Goal: Transaction & Acquisition: Purchase product/service

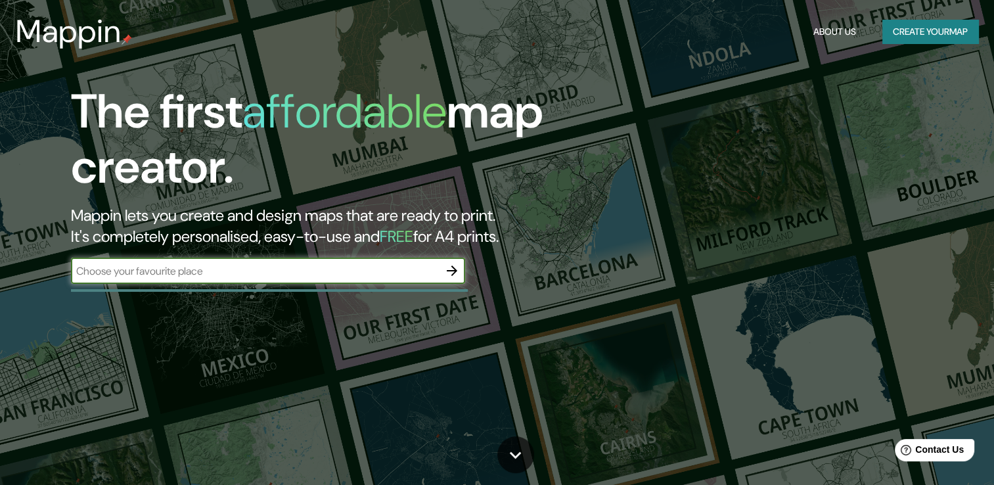
paste input "[GEOGRAPHIC_DATA][PERSON_NAME], [GEOGRAPHIC_DATA][PERSON_NAME], [GEOGRAPHIC_DAT…"
type input "[GEOGRAPHIC_DATA][PERSON_NAME], [GEOGRAPHIC_DATA][PERSON_NAME], [GEOGRAPHIC_DAT…"
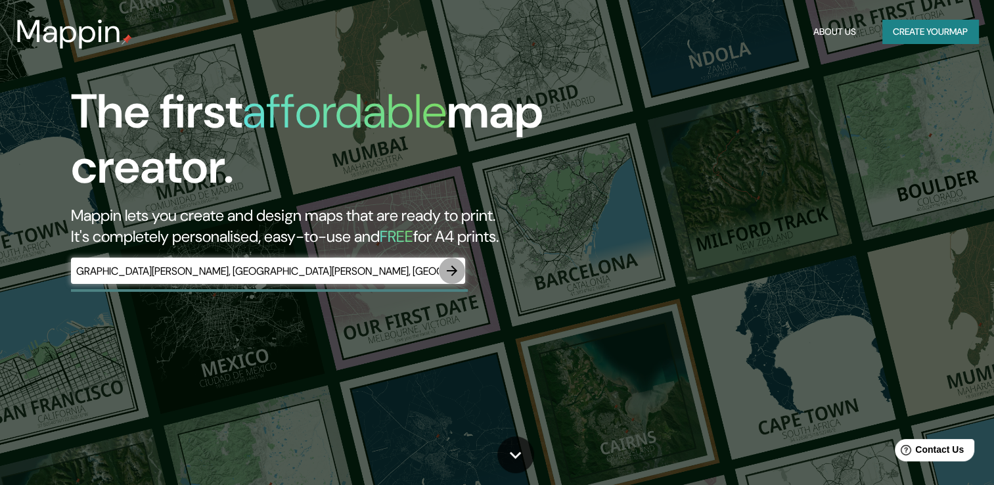
scroll to position [0, 0]
click at [444, 267] on icon "button" at bounding box center [452, 271] width 16 height 16
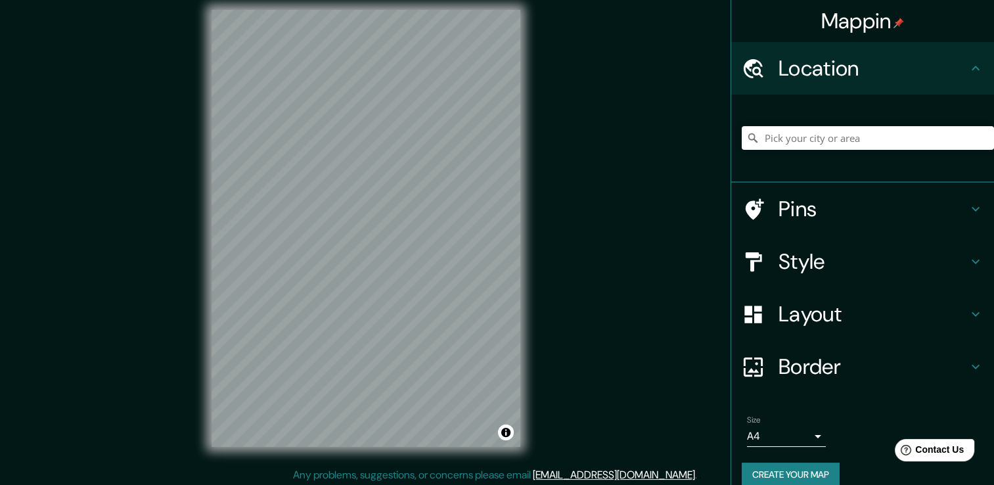
scroll to position [14, 0]
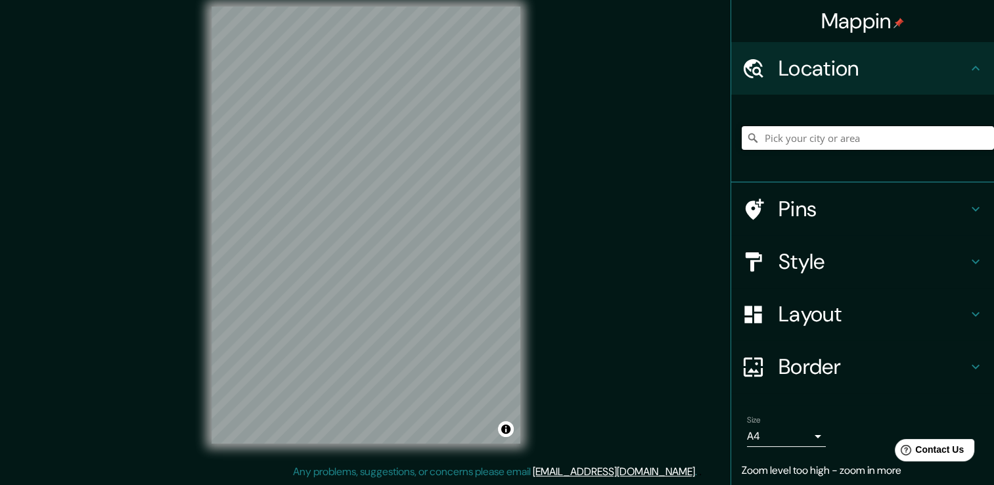
paste input "[GEOGRAPHIC_DATA][PERSON_NAME], [GEOGRAPHIC_DATA][PERSON_NAME], [GEOGRAPHIC_DAT…"
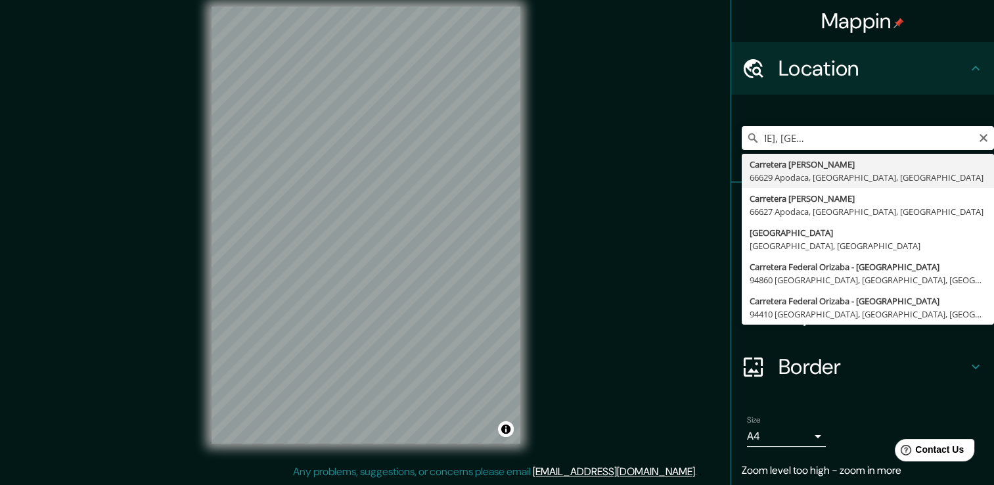
type input "Carretera [PERSON_NAME], 66629 [GEOGRAPHIC_DATA], [GEOGRAPHIC_DATA], [GEOGRAPHI…"
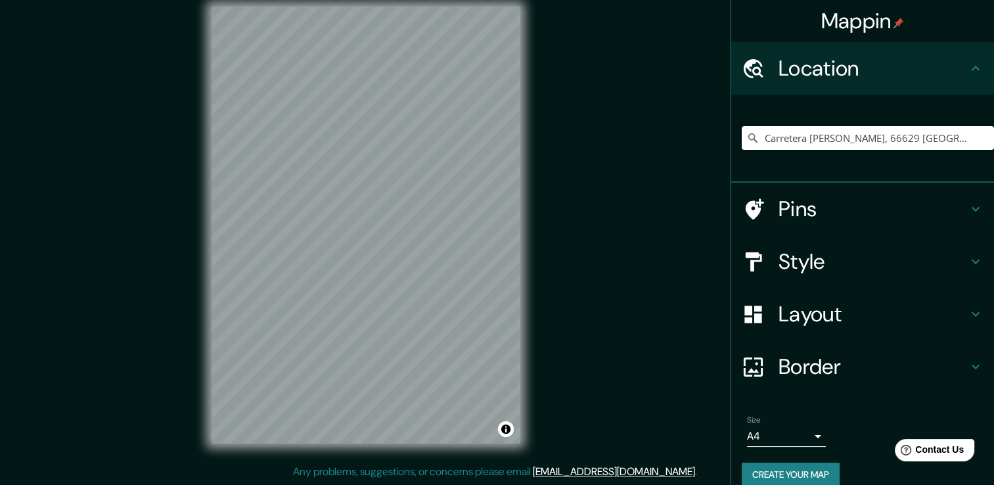
scroll to position [0, 0]
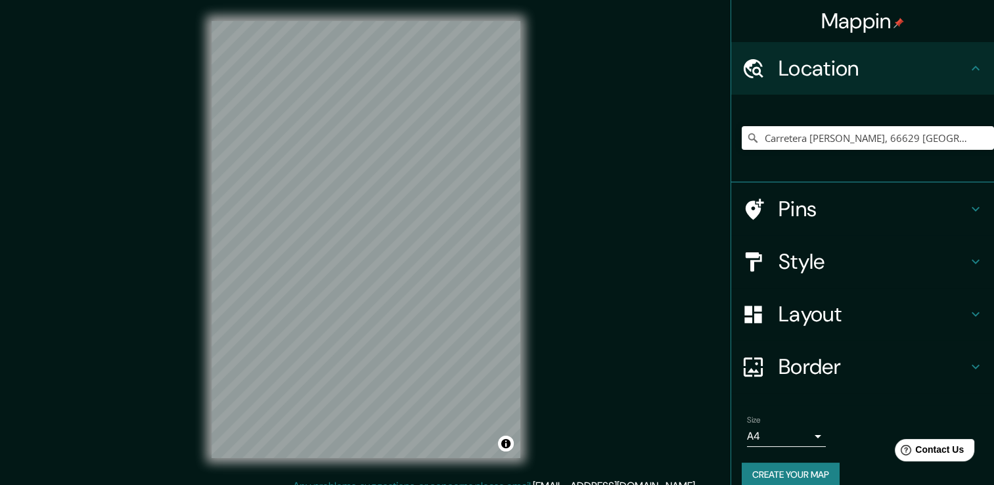
click at [805, 226] on div "Pins" at bounding box center [862, 209] width 263 height 53
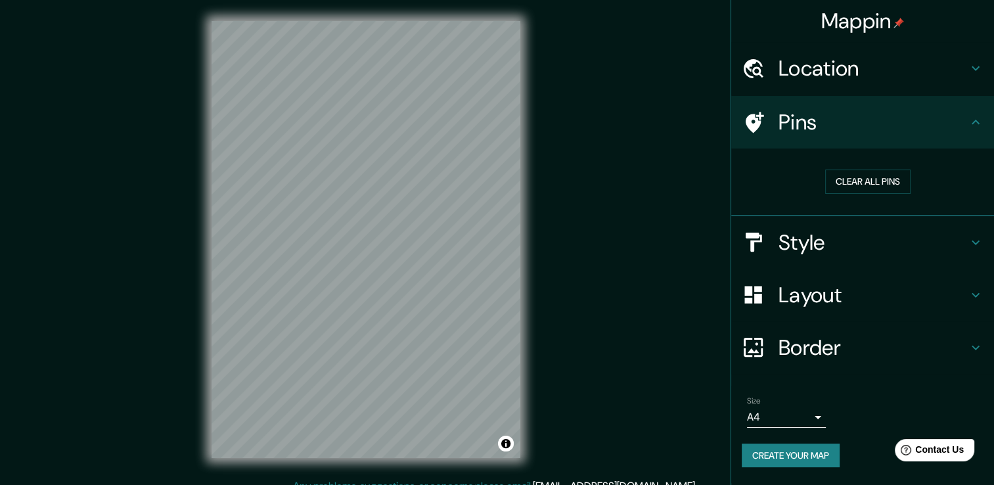
click at [835, 237] on h4 "Style" at bounding box center [872, 242] width 189 height 26
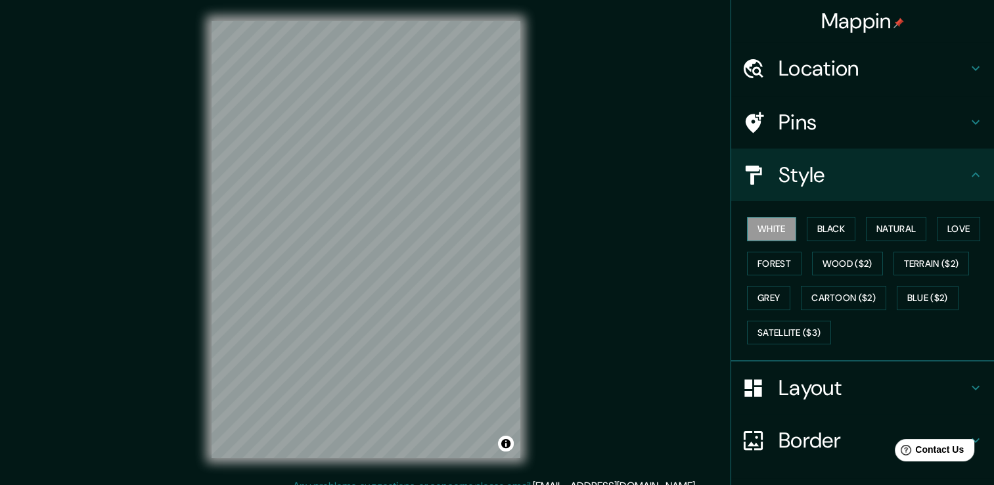
click at [780, 234] on button "White" at bounding box center [771, 229] width 49 height 24
click at [807, 233] on button "Black" at bounding box center [831, 229] width 49 height 24
click at [880, 236] on button "Natural" at bounding box center [896, 229] width 60 height 24
click at [930, 232] on div "White Black Natural Love Forest Wood ($2) Terrain ($2) Grey Cartoon ($2) Blue (…" at bounding box center [868, 281] width 252 height 138
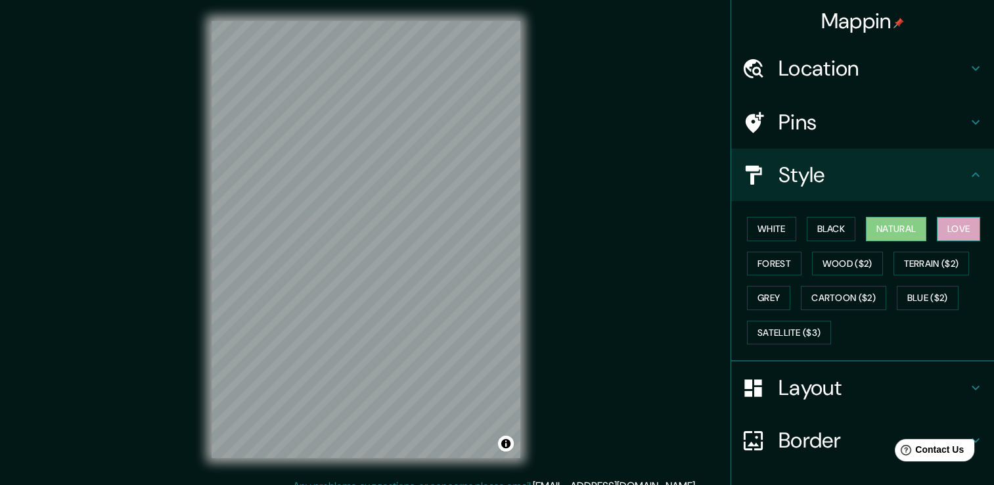
click at [954, 231] on button "Love" at bounding box center [958, 229] width 43 height 24
click at [944, 260] on button "Terrain ($2)" at bounding box center [931, 264] width 76 height 24
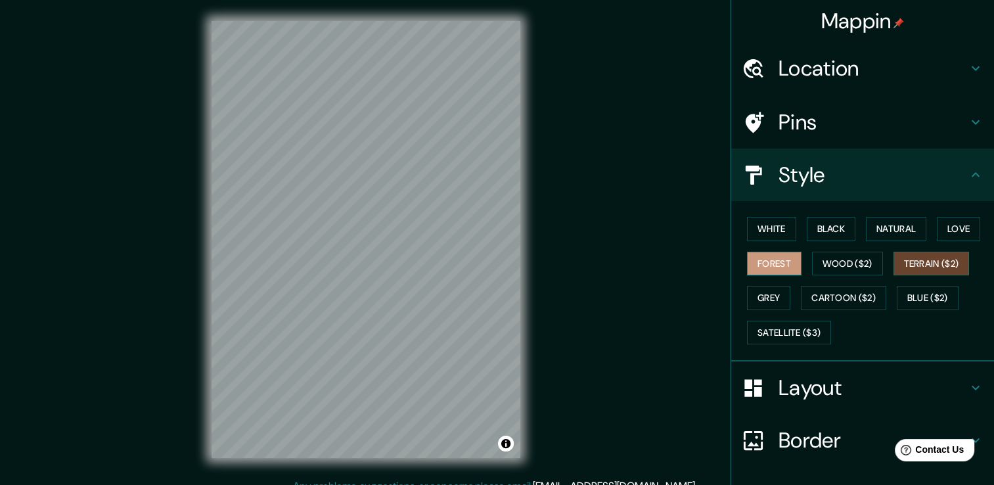
click at [762, 273] on button "Forest" at bounding box center [774, 264] width 55 height 24
click at [769, 296] on button "Grey" at bounding box center [768, 298] width 43 height 24
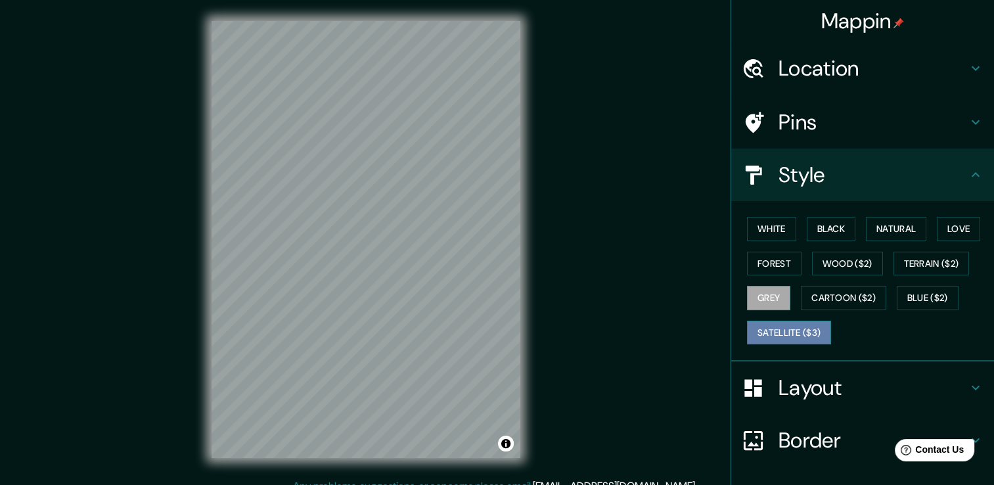
click at [801, 327] on button "Satellite ($3)" at bounding box center [789, 333] width 84 height 24
click at [535, 292] on div "© Mapbox © OpenStreetMap Improve this map © Maxar" at bounding box center [365, 239] width 351 height 478
click at [568, 240] on div "Mappin Location [GEOGRAPHIC_DATA][PERSON_NAME], [GEOGRAPHIC_DATA], [GEOGRAPHIC_…" at bounding box center [497, 249] width 994 height 499
click at [531, 244] on div "© Mapbox © OpenStreetMap Improve this map © Maxar" at bounding box center [365, 239] width 351 height 478
click at [102, 263] on div "Mappin Location [GEOGRAPHIC_DATA][PERSON_NAME], [GEOGRAPHIC_DATA], [GEOGRAPHIC_…" at bounding box center [497, 249] width 994 height 499
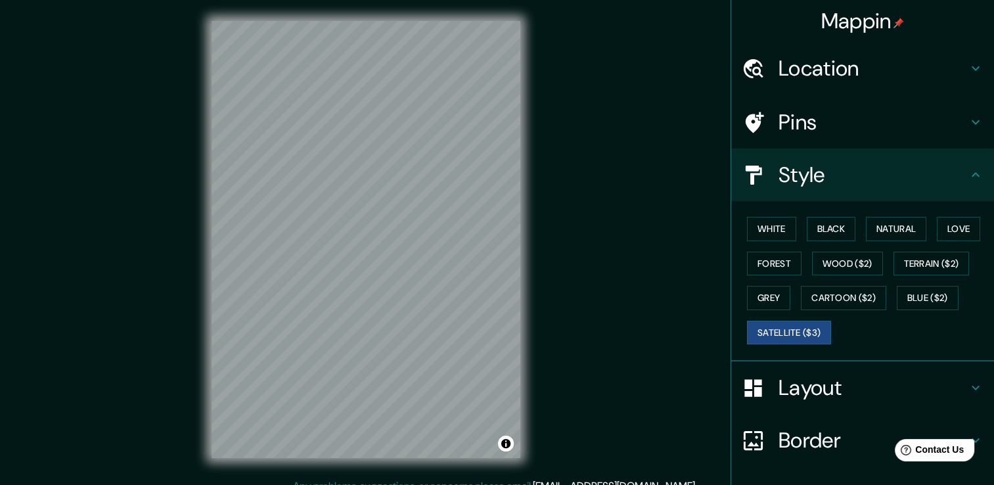
click at [530, 127] on div "© Mapbox © OpenStreetMap Improve this map © Maxar" at bounding box center [365, 239] width 351 height 478
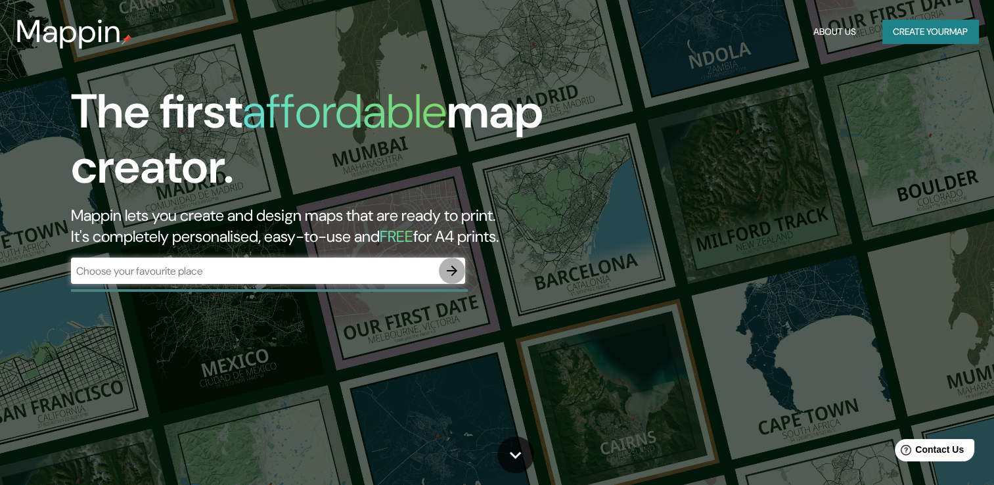
click at [447, 273] on icon "button" at bounding box center [452, 271] width 16 height 16
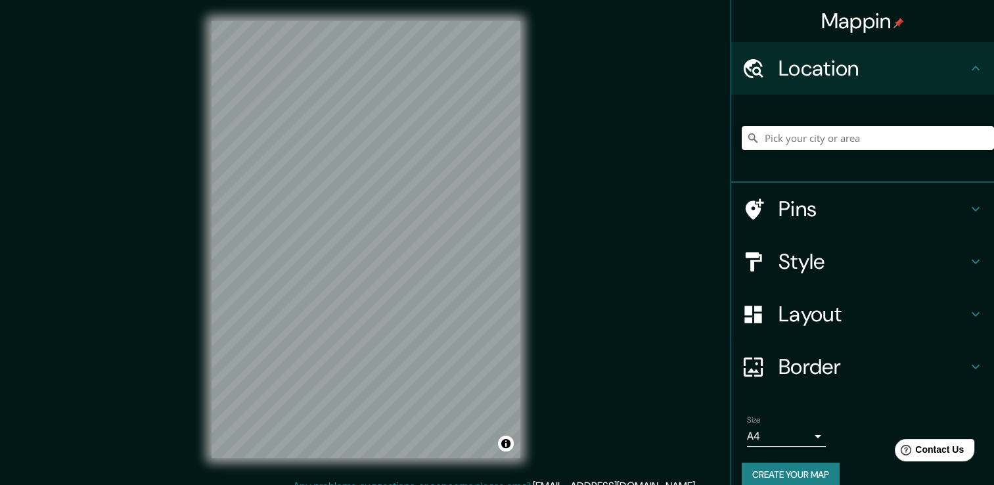
click at [805, 142] on input "Pick your city or area" at bounding box center [868, 138] width 252 height 24
paste input "[GEOGRAPHIC_DATA][PERSON_NAME], [GEOGRAPHIC_DATA][PERSON_NAME], [GEOGRAPHIC_DAT…"
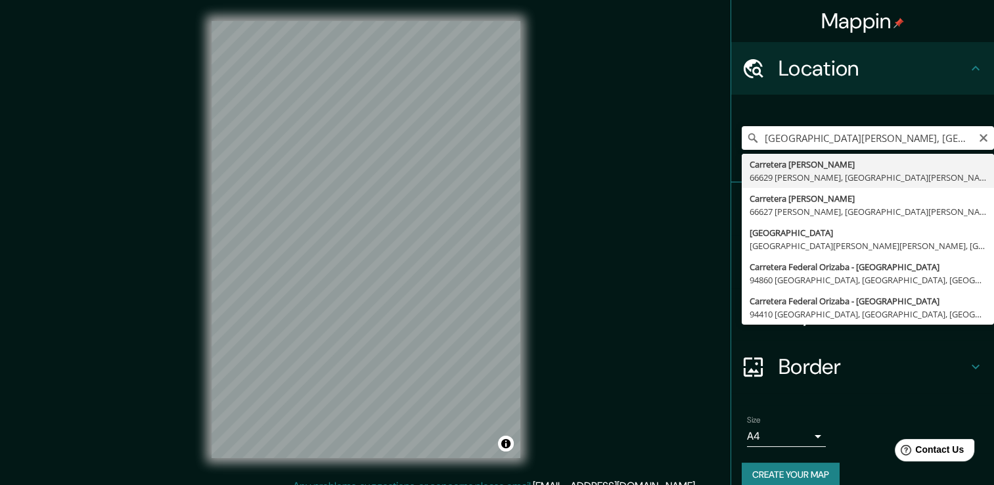
type input "Carretera [PERSON_NAME], 66629 [GEOGRAPHIC_DATA], [GEOGRAPHIC_DATA], [GEOGRAPHI…"
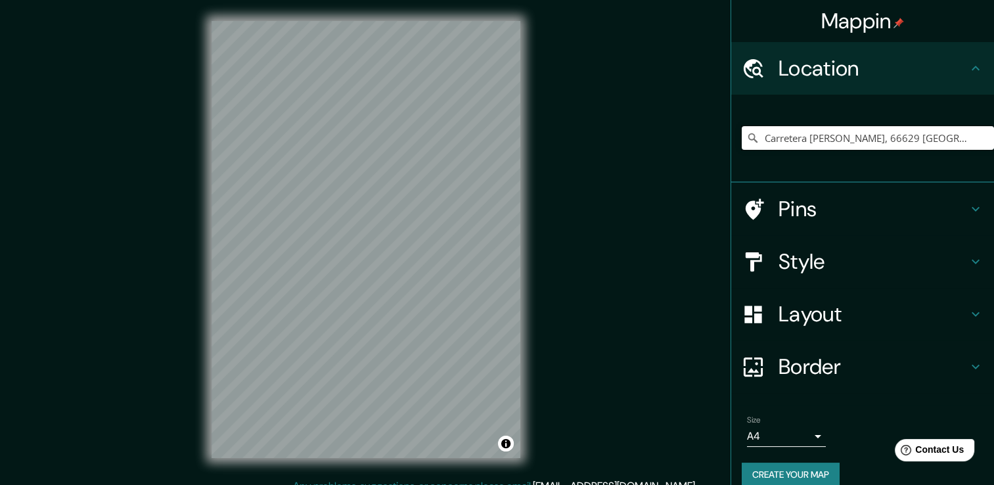
scroll to position [0, 0]
click at [812, 277] on div "Style" at bounding box center [862, 261] width 263 height 53
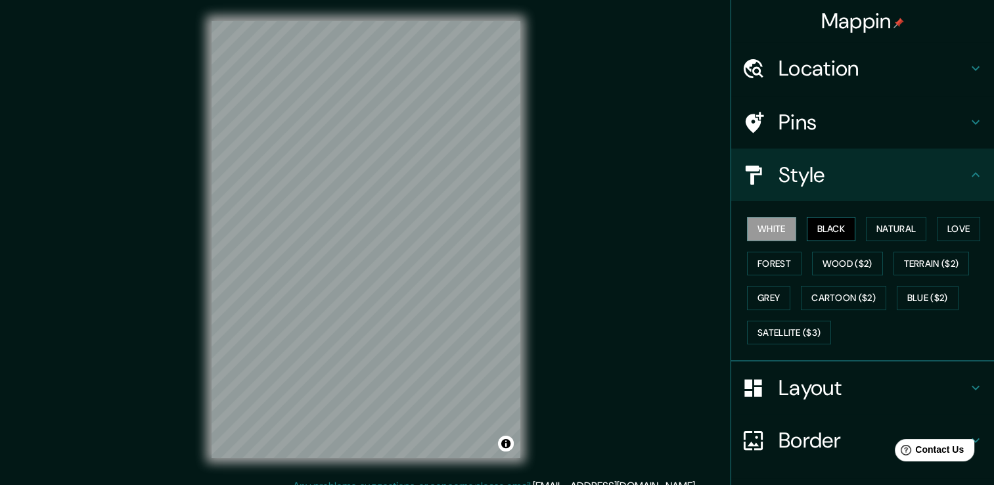
click at [826, 225] on button "Black" at bounding box center [831, 229] width 49 height 24
click at [880, 235] on button "Natural" at bounding box center [896, 229] width 60 height 24
click at [799, 441] on h4 "Border" at bounding box center [872, 440] width 189 height 26
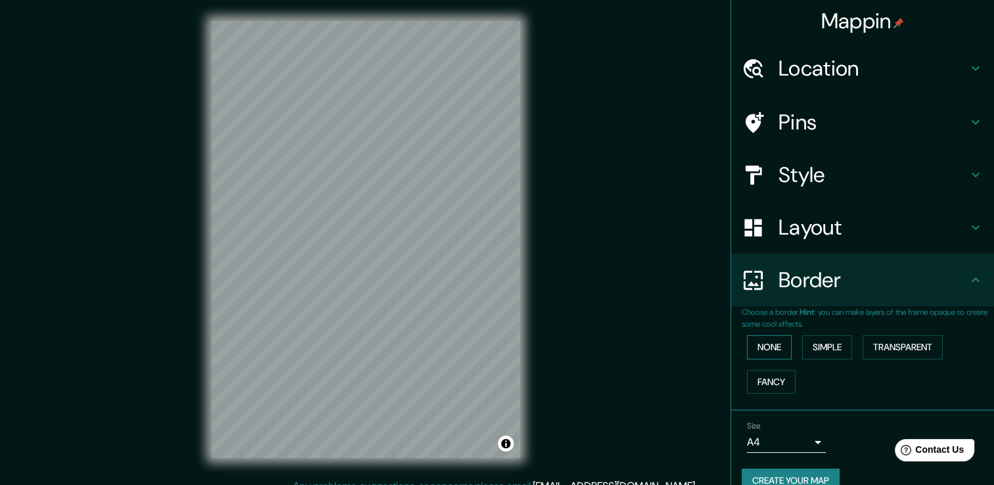
click at [765, 354] on button "None" at bounding box center [769, 347] width 45 height 24
click at [779, 383] on button "Fancy" at bounding box center [771, 382] width 49 height 24
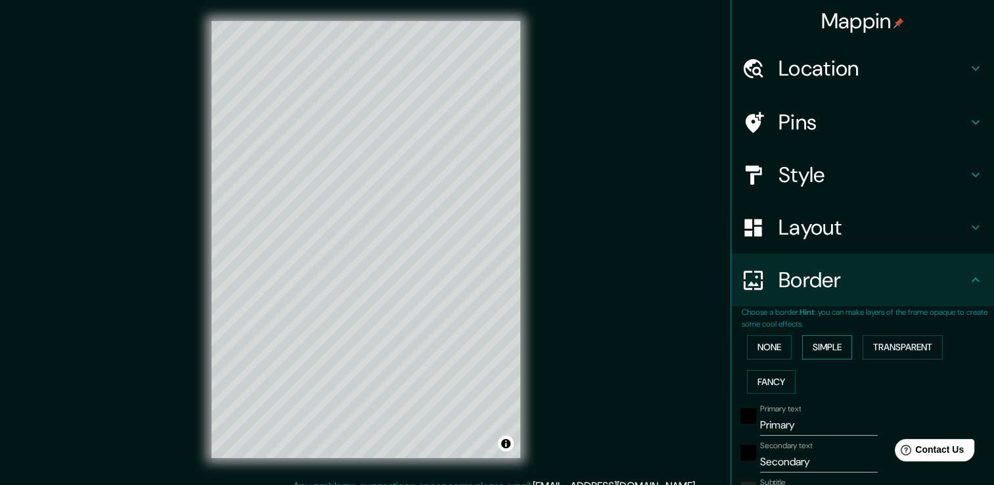
click at [817, 346] on button "Simple" at bounding box center [827, 347] width 50 height 24
click at [893, 334] on div "None Simple Transparent Fancy" at bounding box center [868, 364] width 252 height 69
click at [905, 342] on button "Transparent" at bounding box center [902, 347] width 80 height 24
click at [767, 340] on button "None" at bounding box center [769, 347] width 45 height 24
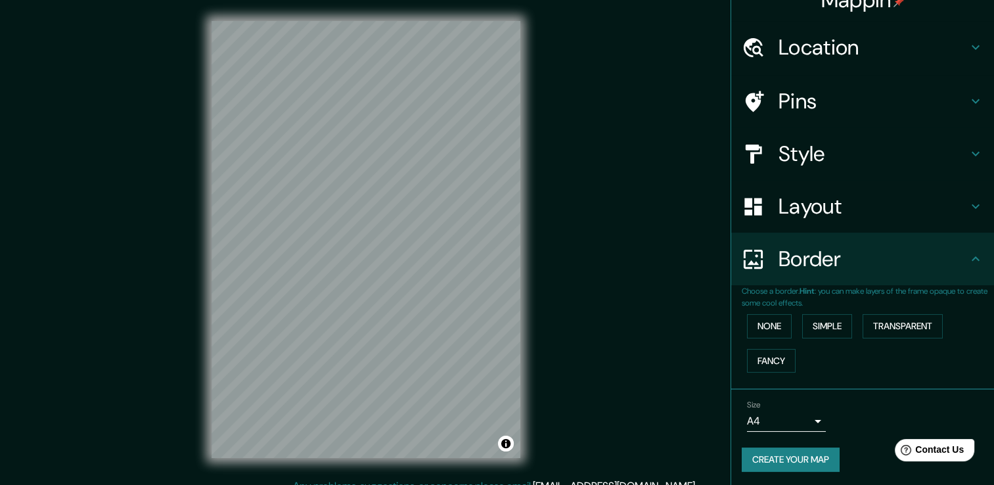
scroll to position [22, 0]
click at [807, 416] on body "Mappin Location Carretera Miguel Aleman, 66629 Apodaca, Nuevo León, México Pins…" at bounding box center [497, 242] width 994 height 485
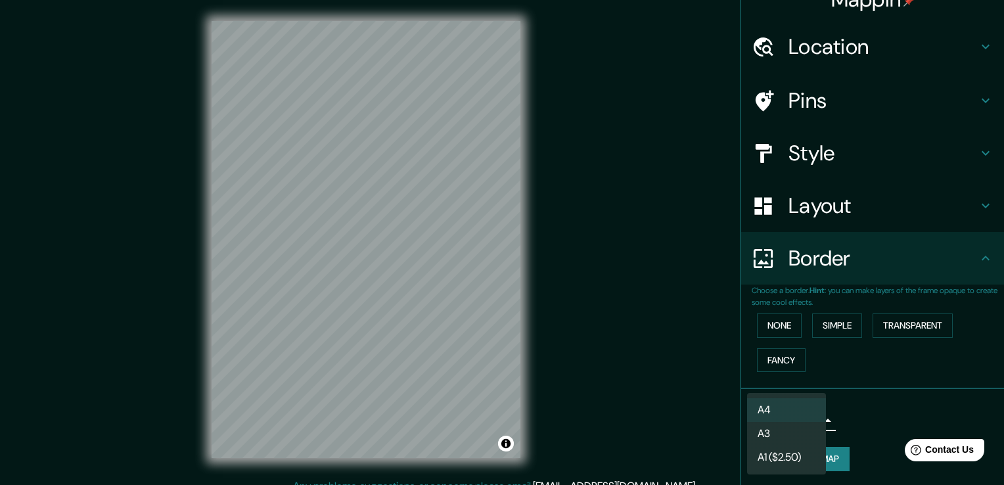
click at [800, 443] on li "A3" at bounding box center [786, 434] width 79 height 24
click at [801, 419] on body "Mappin Location Carretera Miguel Aleman, 66629 Apodaca, Nuevo León, México Pins…" at bounding box center [502, 242] width 1004 height 485
click at [786, 401] on li "A4" at bounding box center [786, 410] width 79 height 24
type input "single"
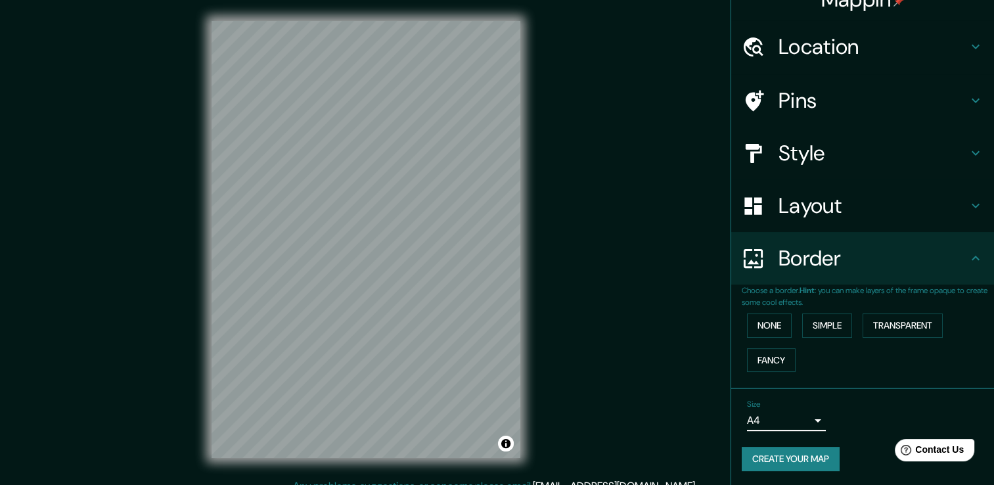
click at [800, 454] on button "Create your map" at bounding box center [791, 459] width 98 height 24
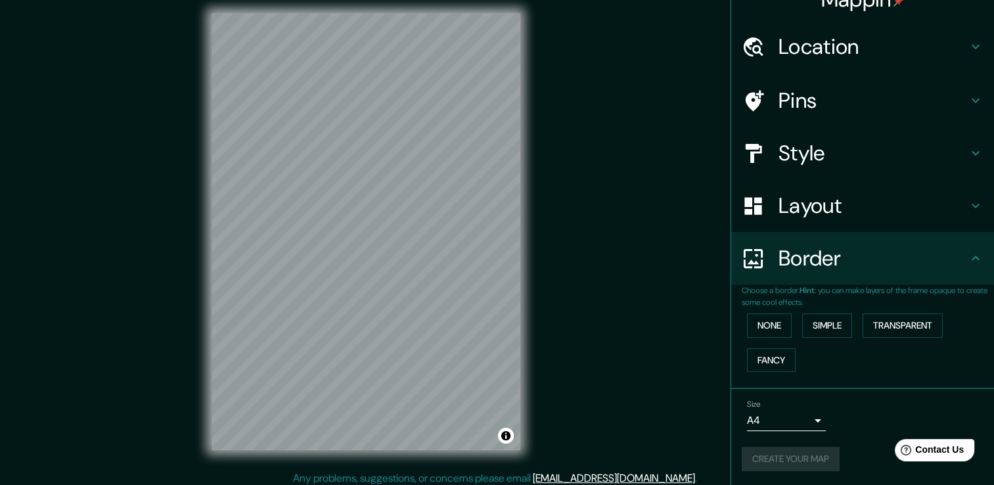
scroll to position [0, 0]
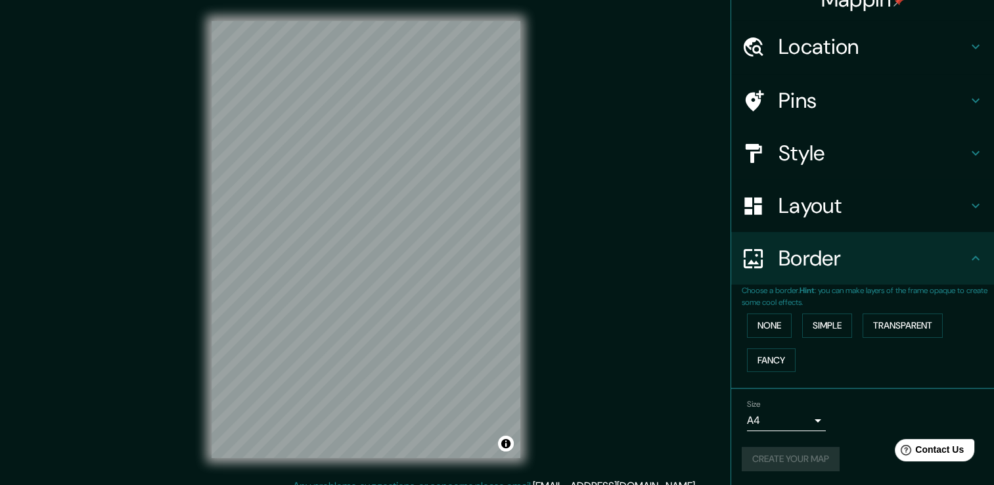
click at [538, 359] on div "© Mapbox © OpenStreetMap Improve this map" at bounding box center [365, 239] width 351 height 478
